Goal: Navigation & Orientation: Find specific page/section

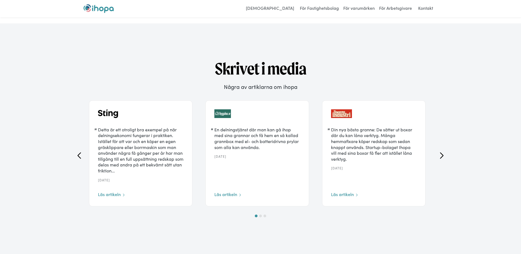
scroll to position [1867, 0]
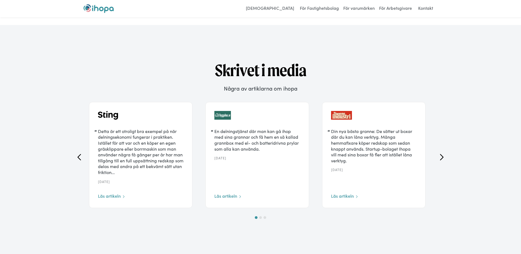
click at [441, 158] on icon "next slide" at bounding box center [442, 157] width 7 height 7
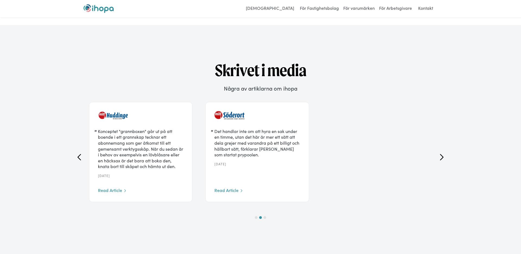
click at [441, 158] on icon "next slide" at bounding box center [442, 157] width 7 height 7
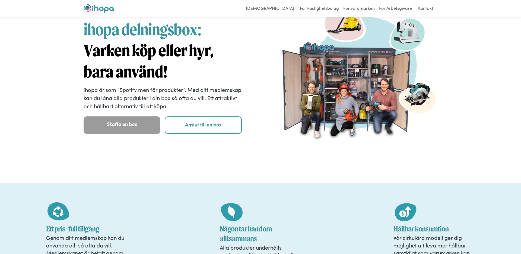
scroll to position [0, 0]
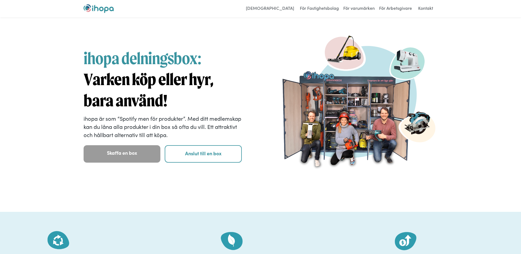
click at [106, 6] on img "home" at bounding box center [99, 8] width 30 height 9
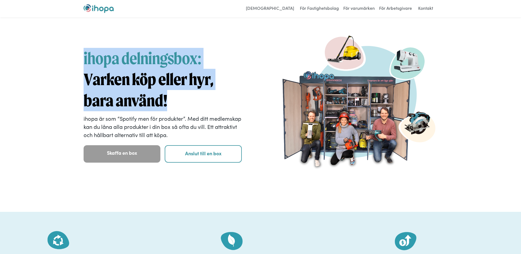
drag, startPoint x: 83, startPoint y: 56, endPoint x: 178, endPoint y: 103, distance: 105.1
click at [178, 103] on h1 "ihopa delningsbox: Varken köp eller hyr, bara använd!" at bounding box center [163, 79] width 158 height 63
drag, startPoint x: 178, startPoint y: 103, endPoint x: 89, endPoint y: 54, distance: 101.4
click at [89, 54] on h1 "ihopa delningsbox: Varken köp eller hyr, bara använd!" at bounding box center [163, 79] width 158 height 63
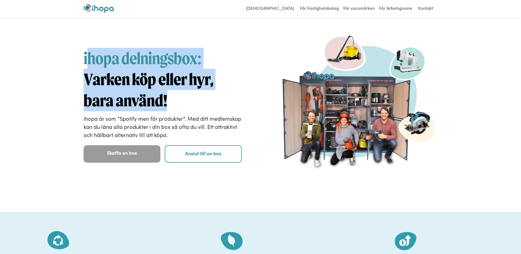
click at [89, 54] on span "ihopa delningsbox:" at bounding box center [143, 58] width 118 height 20
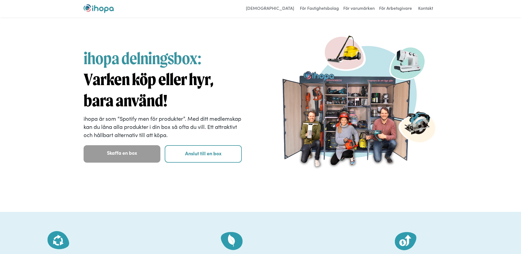
click at [83, 55] on div "ihopa delningsbox: Varken köp eller hyr, bara använd! ihopa är som “Spotify men…" at bounding box center [261, 110] width 380 height 169
click at [286, 11] on link "[DEMOGRAPHIC_DATA]" at bounding box center [270, 8] width 54 height 9
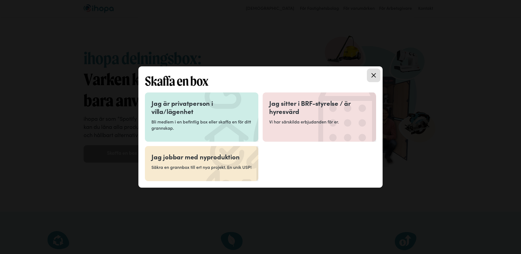
click at [376, 75] on icon at bounding box center [374, 75] width 4 height 4
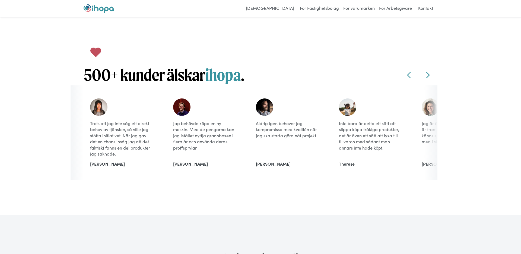
scroll to position [1679, 0]
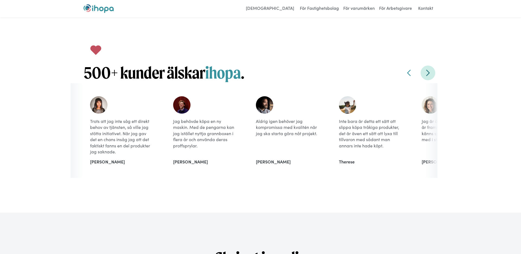
click at [425, 71] on link "Slide Testimonials Right" at bounding box center [428, 72] width 15 height 15
click at [426, 72] on icon at bounding box center [428, 73] width 7 height 7
click at [412, 71] on link "Slide Testimonials Left" at bounding box center [409, 72] width 15 height 15
click at [45, 67] on div "500+ kunder älskar ihopa . Slide Testimonials Left Slide Testimonials Right Tro…" at bounding box center [260, 107] width 521 height 209
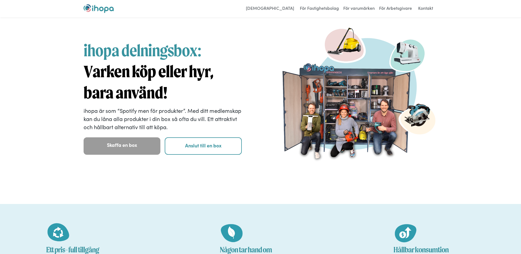
scroll to position [0, 0]
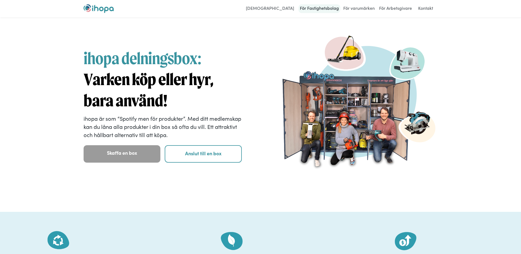
click at [330, 11] on link "För Fastighetsbolag" at bounding box center [320, 8] width 42 height 9
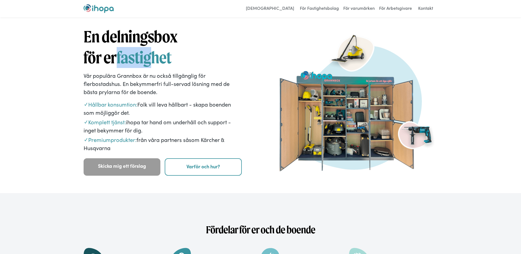
drag, startPoint x: 117, startPoint y: 62, endPoint x: 149, endPoint y: 61, distance: 32.0
click at [149, 61] on h1 "En delningsbox för er fastighet" at bounding box center [163, 47] width 158 height 42
click at [149, 61] on span "fastighet" at bounding box center [144, 58] width 55 height 20
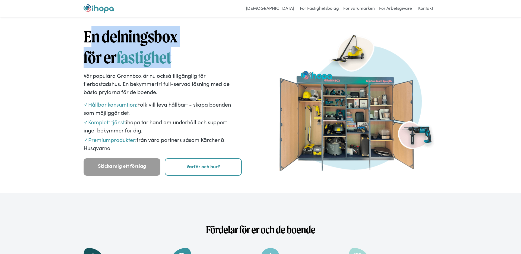
drag, startPoint x: 177, startPoint y: 56, endPoint x: 88, endPoint y: 38, distance: 91.0
click at [88, 38] on h1 "En delningsbox för er fastighet" at bounding box center [163, 47] width 158 height 42
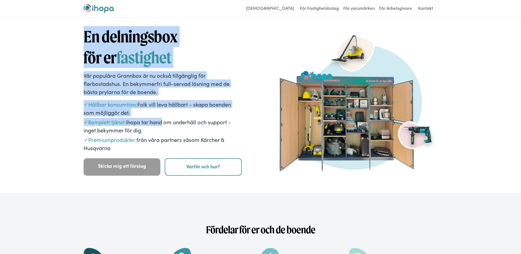
drag, startPoint x: 87, startPoint y: 37, endPoint x: 162, endPoint y: 124, distance: 114.0
click at [162, 124] on div "En delningsbox för er fastighet Vår populära Grannbox är nu också tillgänglig f…" at bounding box center [163, 100] width 158 height 149
click at [162, 124] on p "✓ Komplett tjänst: ihopa tar hand om underhåll och support - inget bekymmer för…" at bounding box center [163, 126] width 158 height 16
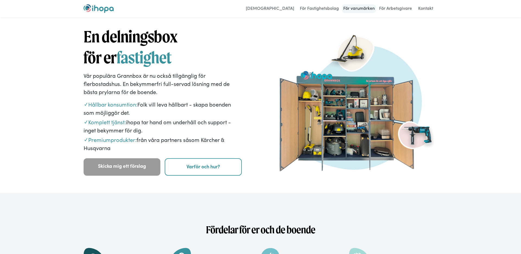
click at [369, 8] on link "För varumärken" at bounding box center [359, 8] width 34 height 9
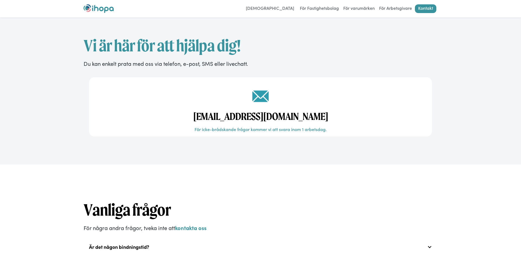
click at [87, 38] on span "Vi är här för att hjälpa dig!" at bounding box center [162, 46] width 157 height 20
